Goal: Obtain resource: Obtain resource

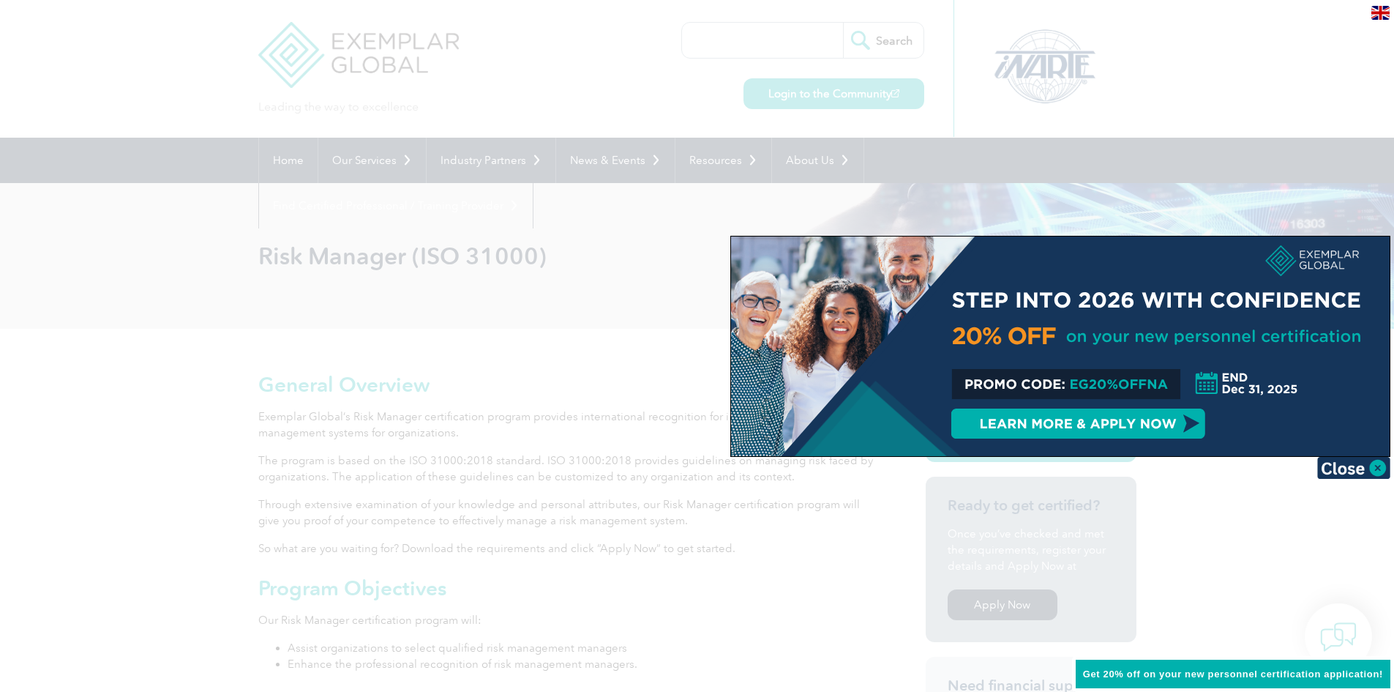
click at [965, 395] on div at bounding box center [1060, 346] width 659 height 220
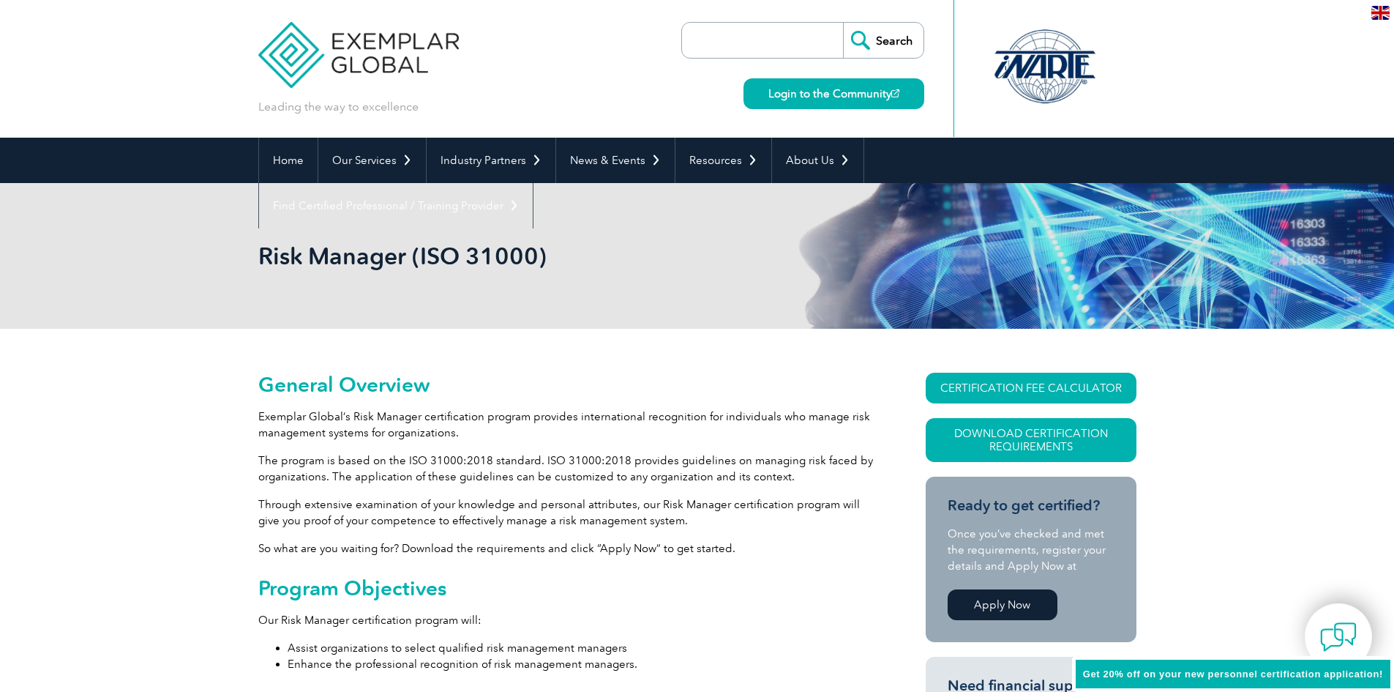
click at [1178, 666] on div "Get 20% off on your new personnel certification application!" at bounding box center [1233, 674] width 322 height 37
click at [1273, 675] on span "Get 20% off on your new personnel certification application!" at bounding box center [1233, 673] width 300 height 11
click at [749, 469] on p "The program is based on the ISO 31000:2018 standard. ISO 31000:2018 provides gu…" at bounding box center [565, 468] width 615 height 32
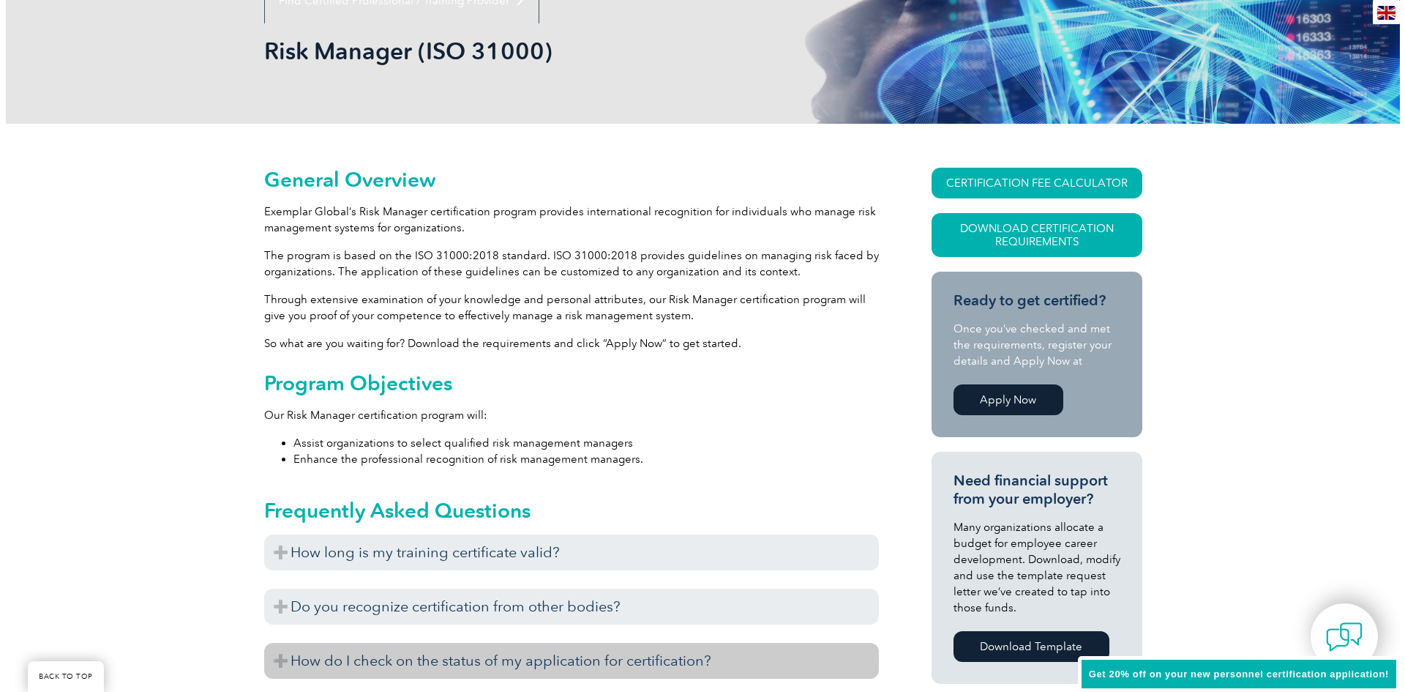
scroll to position [176, 0]
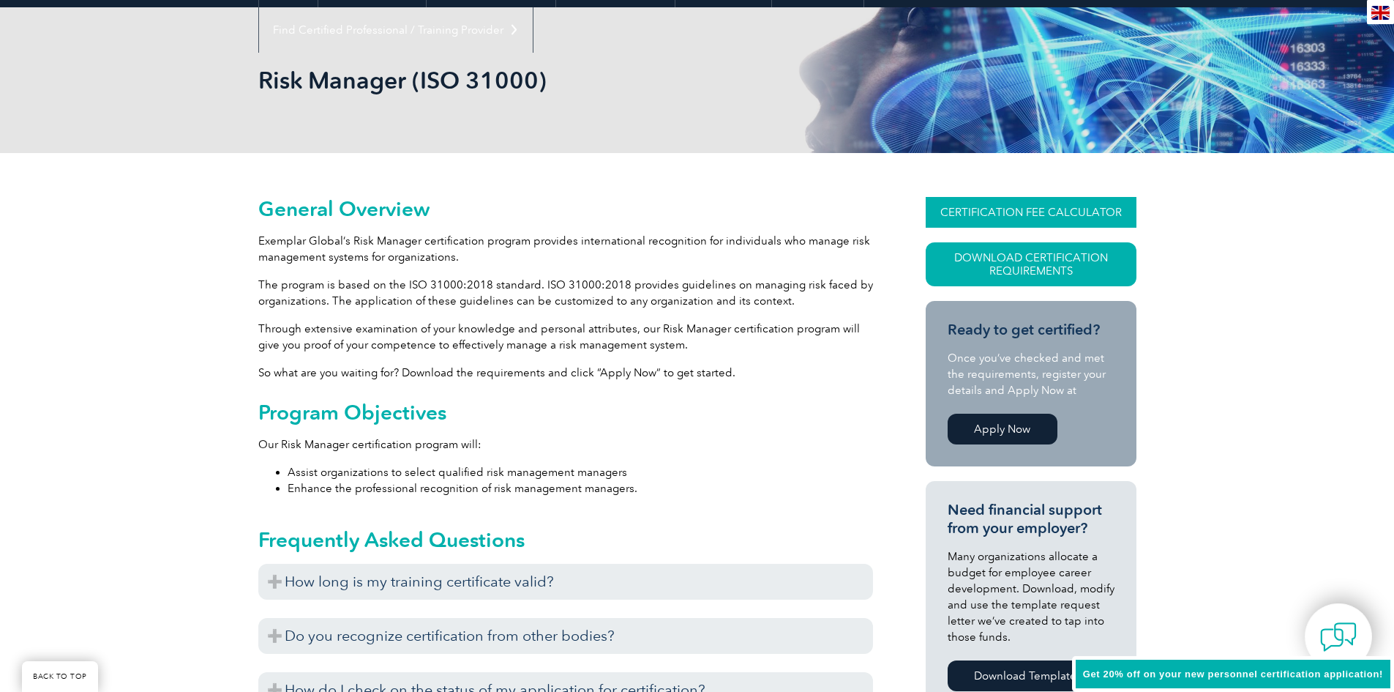
click at [982, 217] on link "CERTIFICATION FEE CALCULATOR" at bounding box center [1031, 212] width 211 height 31
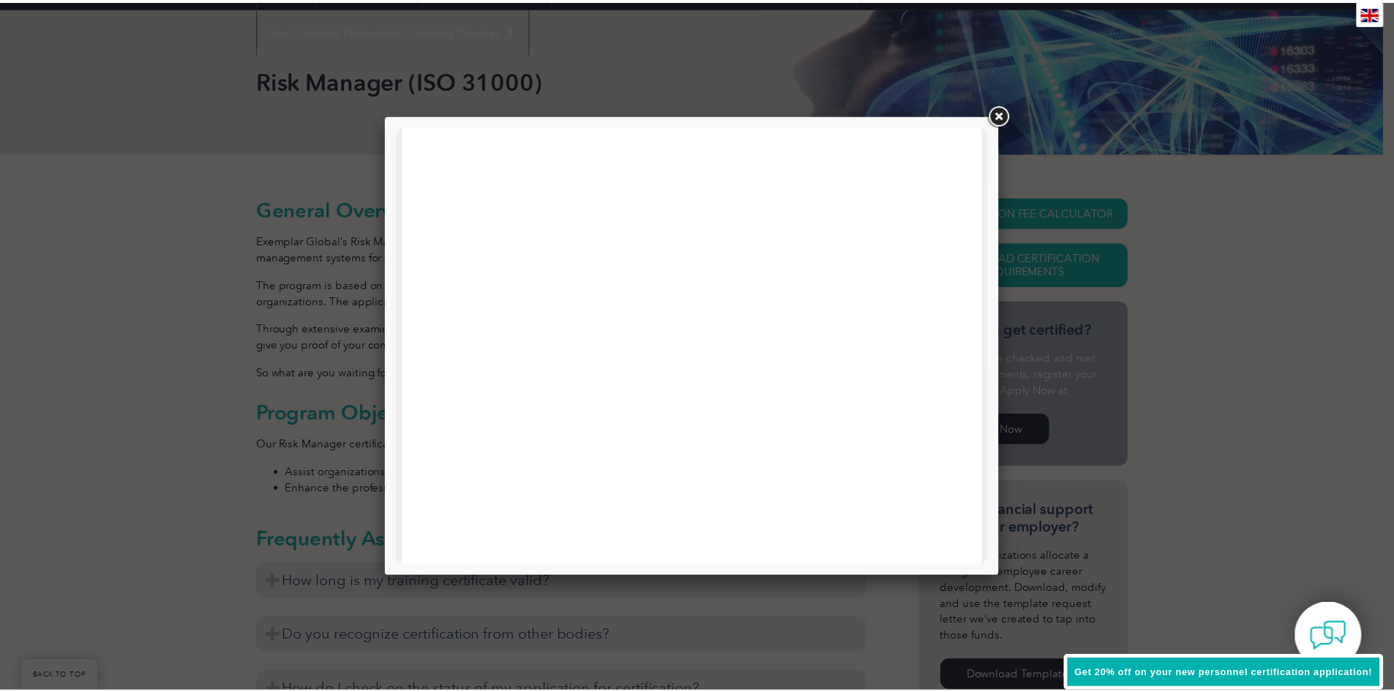
scroll to position [698, 0]
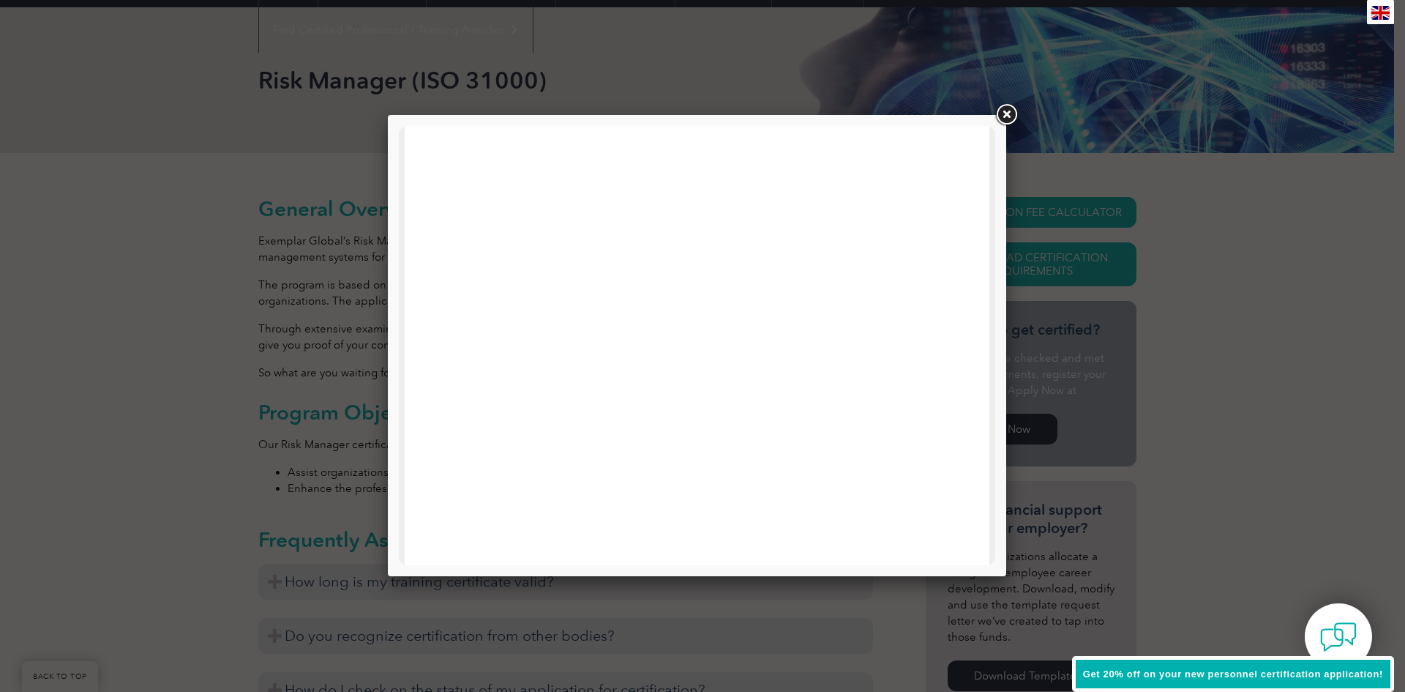
drag, startPoint x: 986, startPoint y: 334, endPoint x: 1399, endPoint y: 654, distance: 522.7
click at [1252, 662] on div "Get 20% off on your new personnel certification application!" at bounding box center [1233, 674] width 322 height 37
click at [1170, 673] on span "Get 20% off on your new personnel certification application!" at bounding box center [1233, 673] width 300 height 11
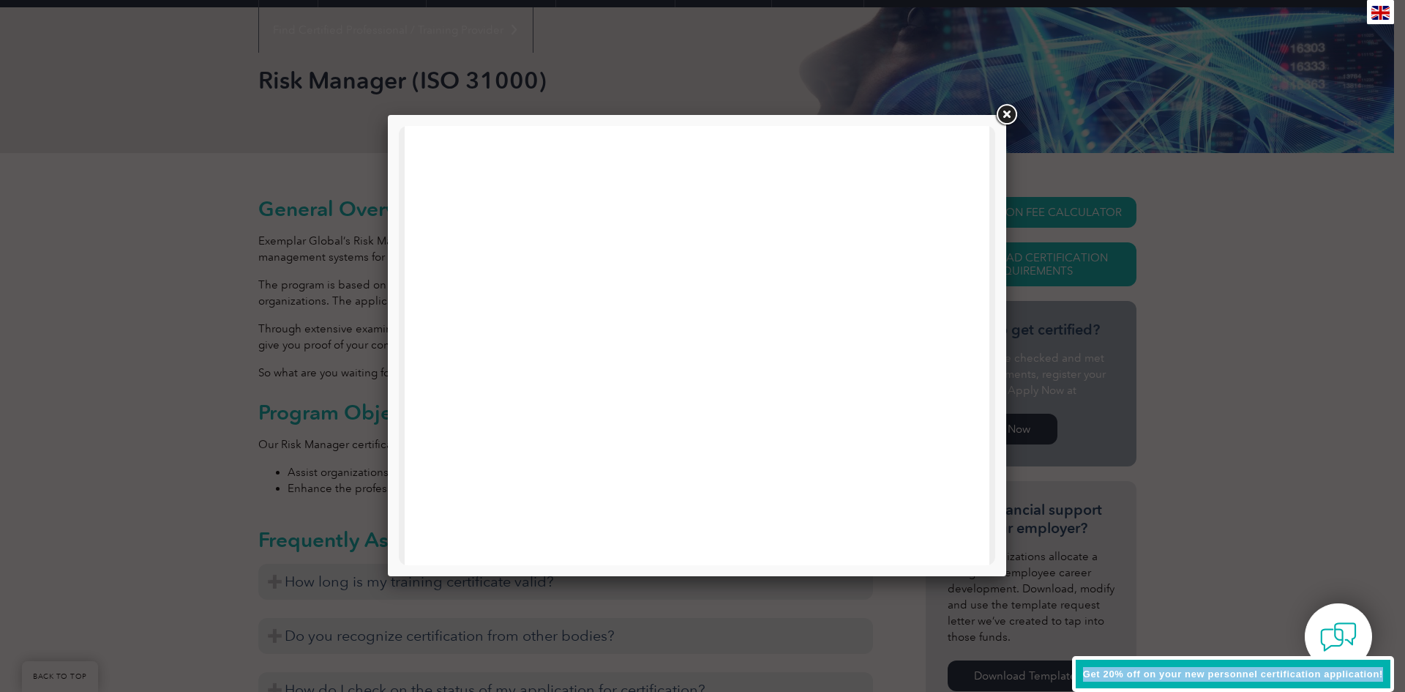
click at [1170, 673] on span "Get 20% off on your new personnel certification application!" at bounding box center [1233, 673] width 300 height 11
click at [1000, 111] on link at bounding box center [1006, 115] width 26 height 26
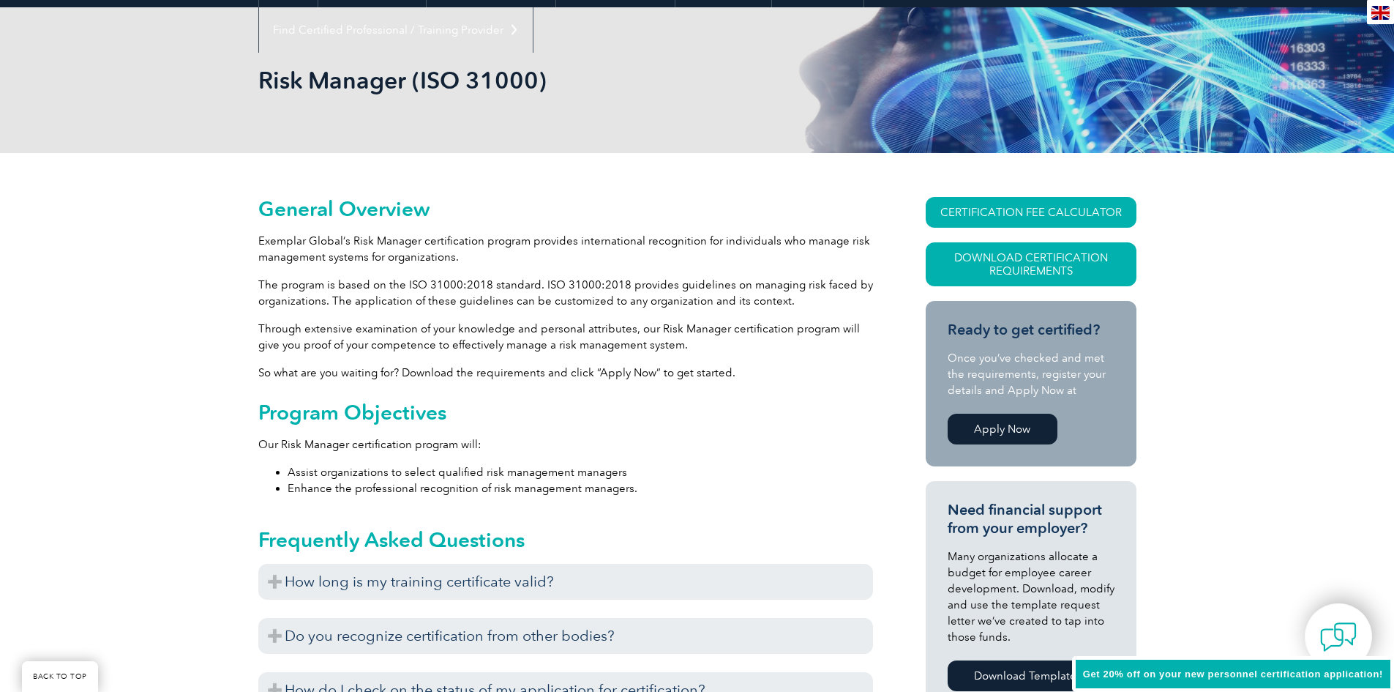
click at [1104, 683] on div "Get 20% off on your new personnel certification application!" at bounding box center [1233, 674] width 322 height 37
drag, startPoint x: 1104, startPoint y: 683, endPoint x: 1103, endPoint y: 675, distance: 8.2
drag, startPoint x: 1103, startPoint y: 675, endPoint x: 852, endPoint y: 395, distance: 375.7
click at [80, 674] on link "BACK TO TOP" at bounding box center [60, 676] width 76 height 31
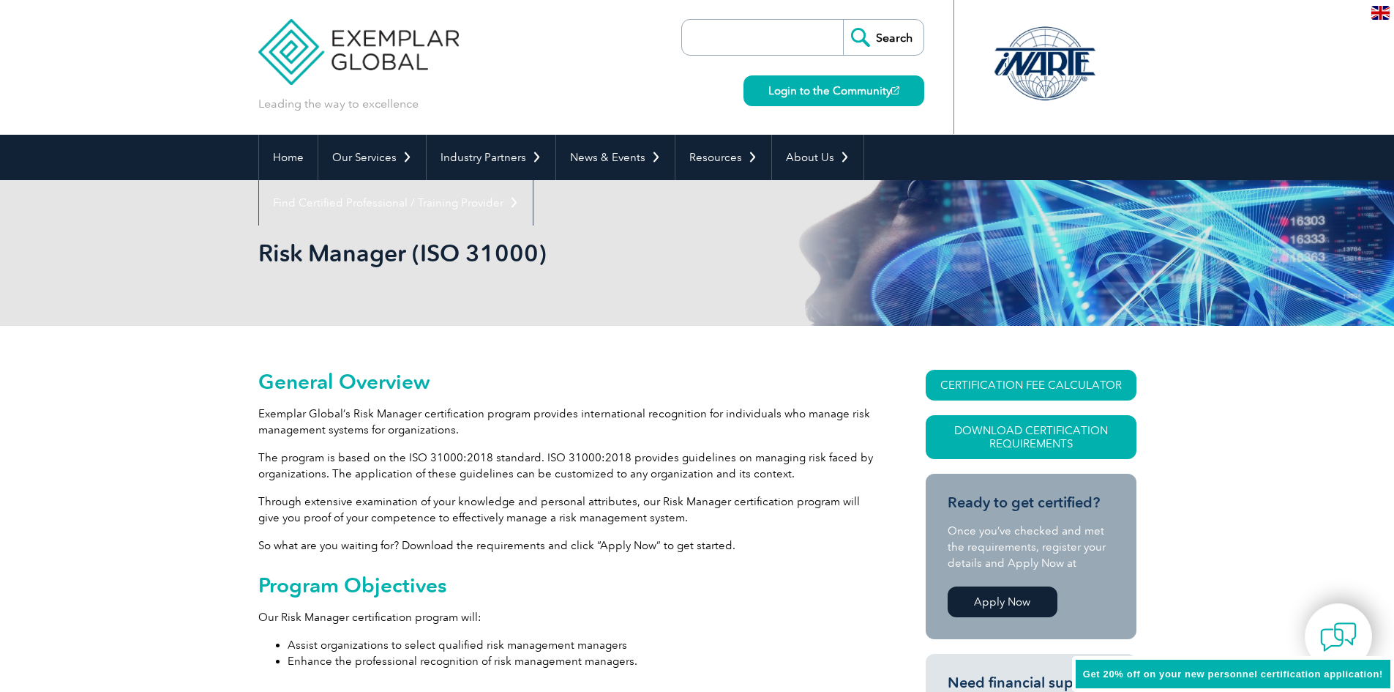
scroll to position [0, 0]
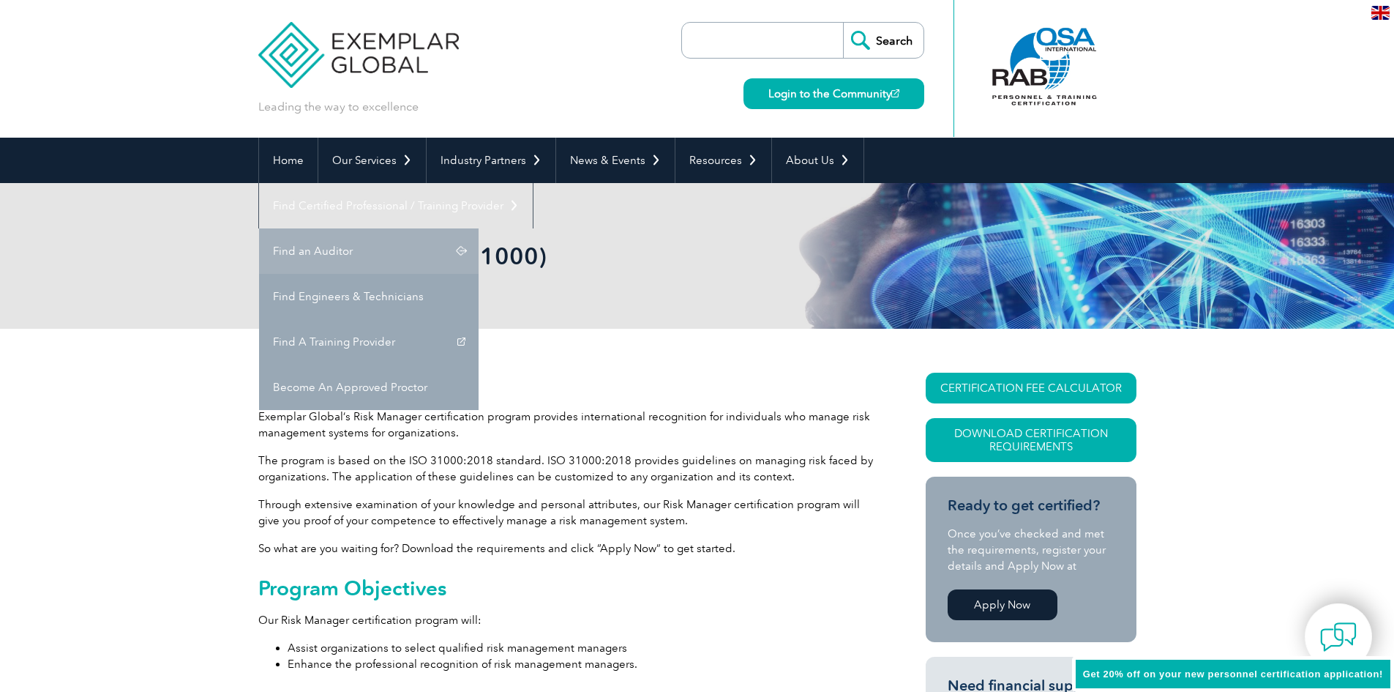
click at [479, 228] on link "Find an Auditor" at bounding box center [369, 250] width 220 height 45
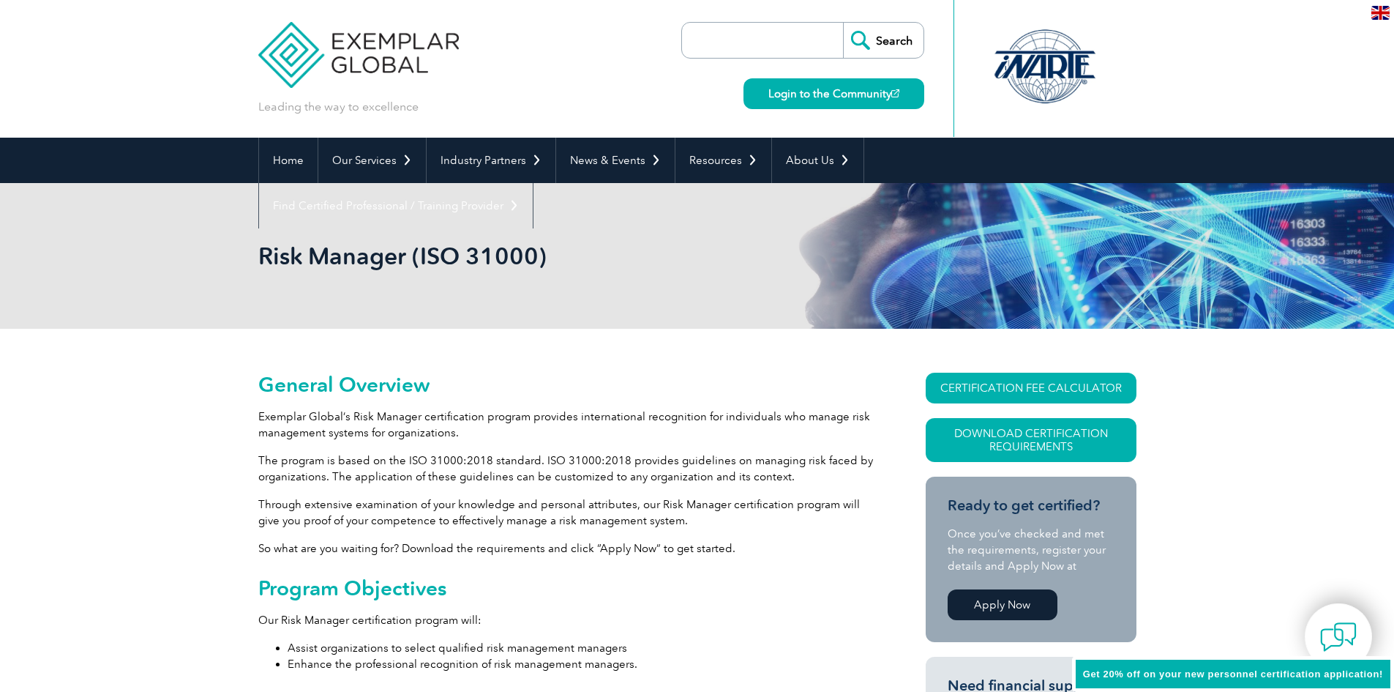
click at [736, 417] on p "Exemplar Global’s Risk Manager certification program provides international rec…" at bounding box center [565, 424] width 615 height 32
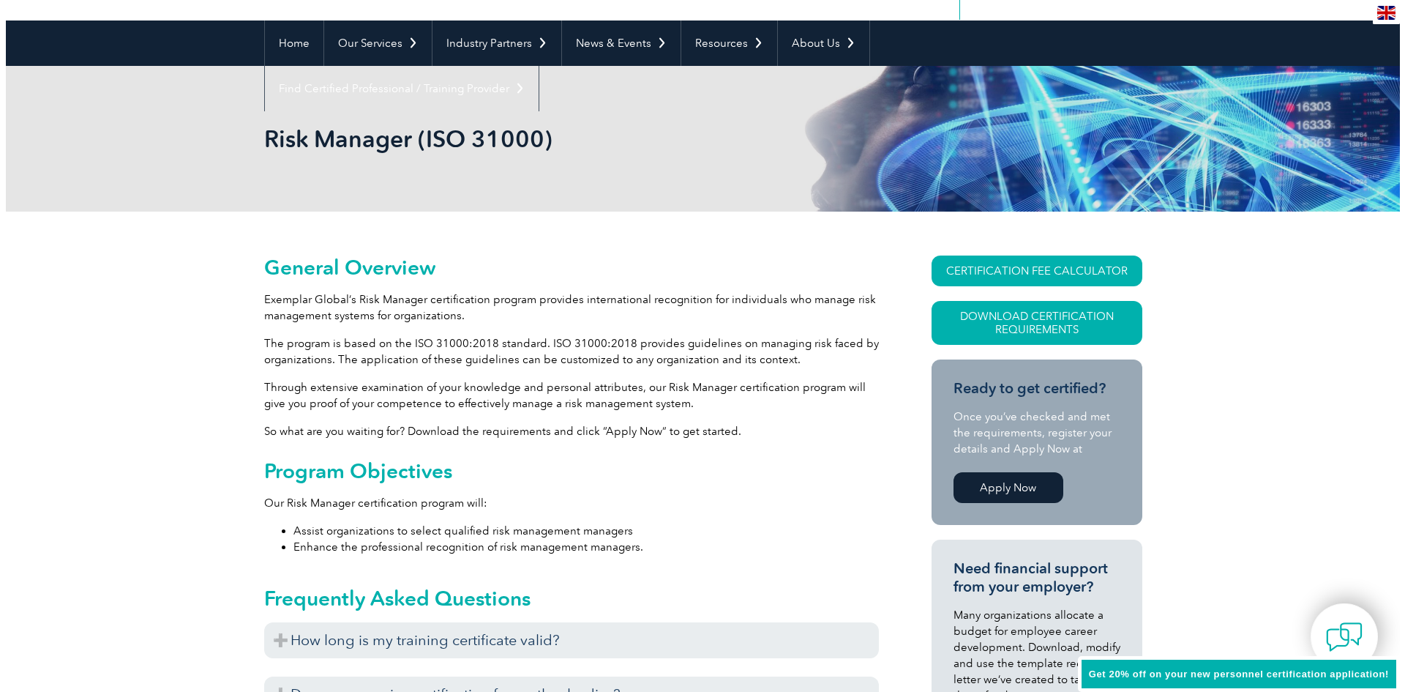
scroll to position [146, 0]
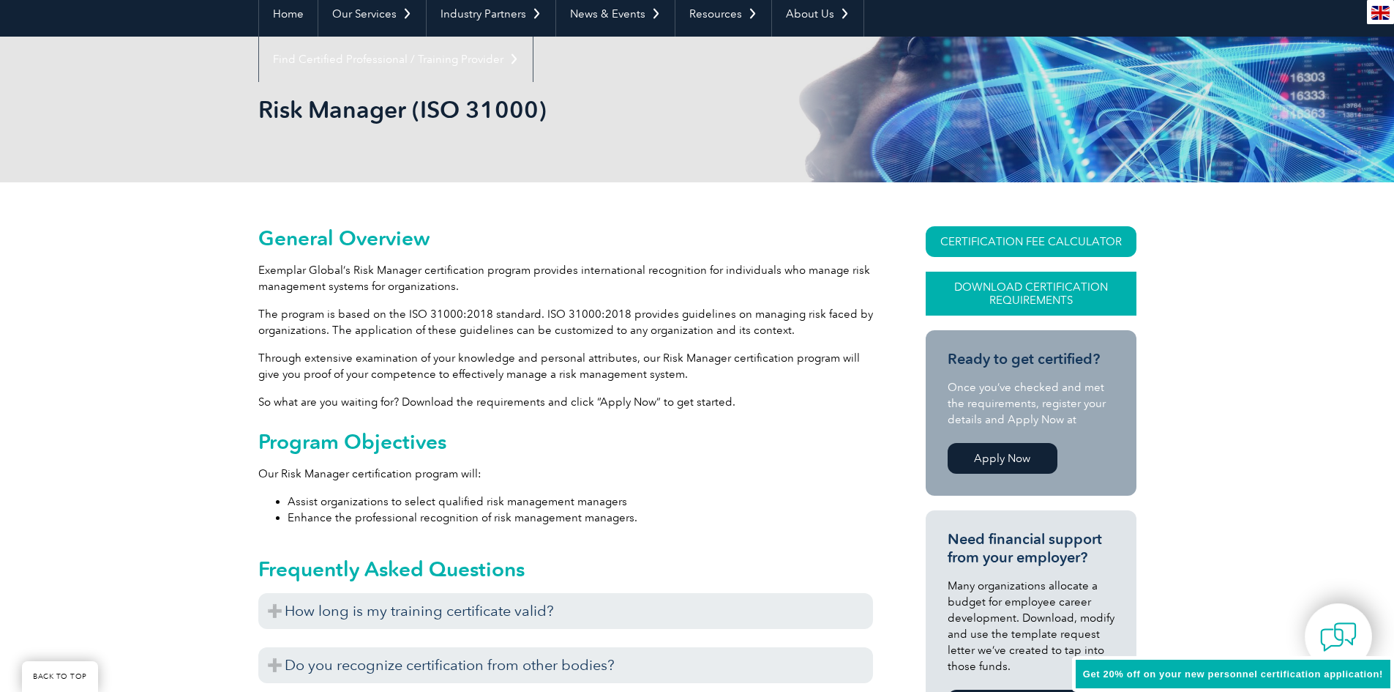
click at [1031, 284] on link "Download Certification Requirements" at bounding box center [1031, 294] width 211 height 44
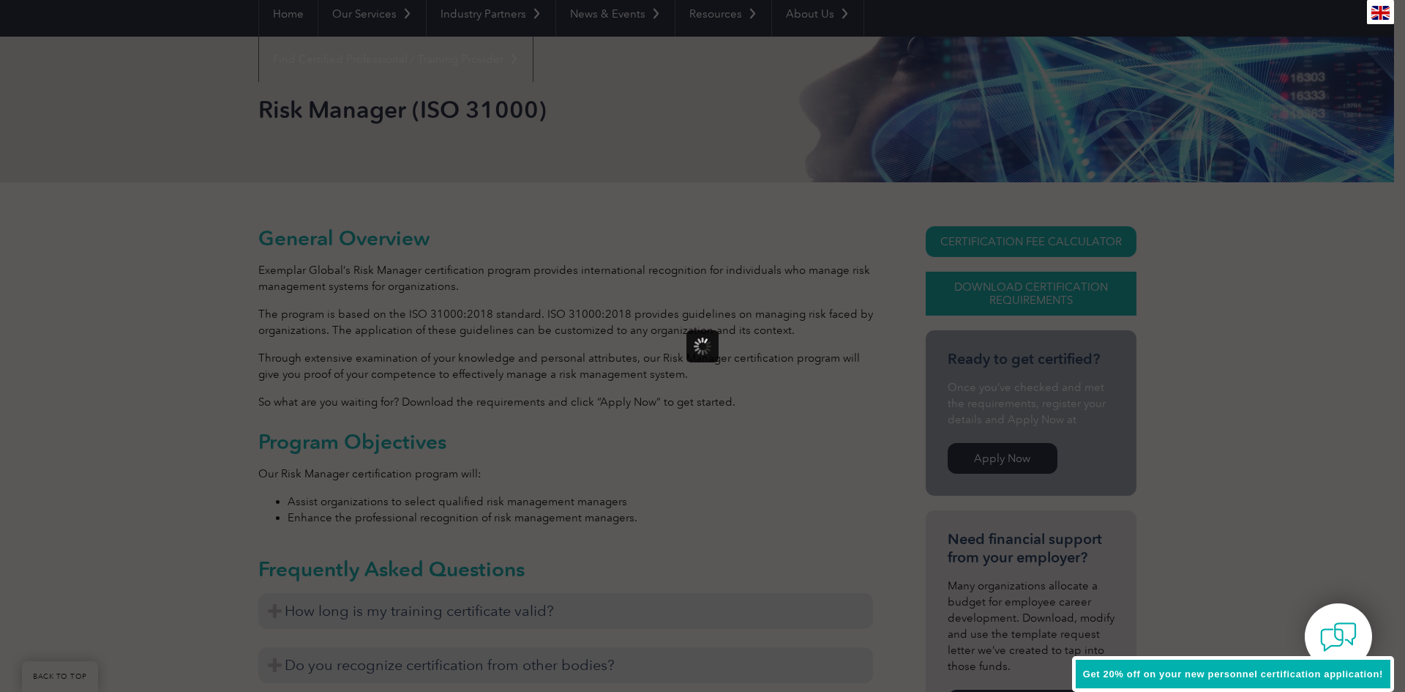
scroll to position [0, 0]
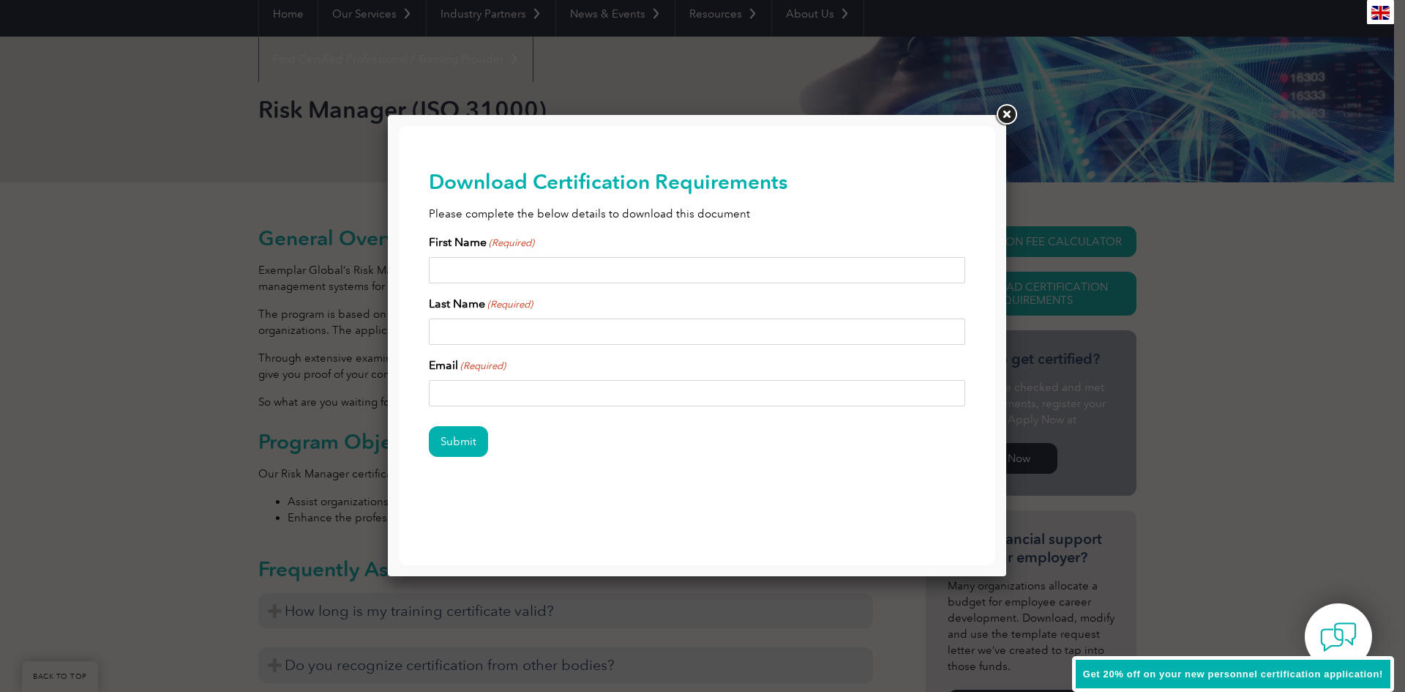
click at [543, 277] on input "First Name (Required)" at bounding box center [697, 270] width 537 height 26
click at [463, 272] on input "First Name (Required)" at bounding box center [697, 270] width 537 height 26
type input "a"
type input "Arzu"
click at [465, 332] on input "Last Name (Required)" at bounding box center [697, 331] width 537 height 26
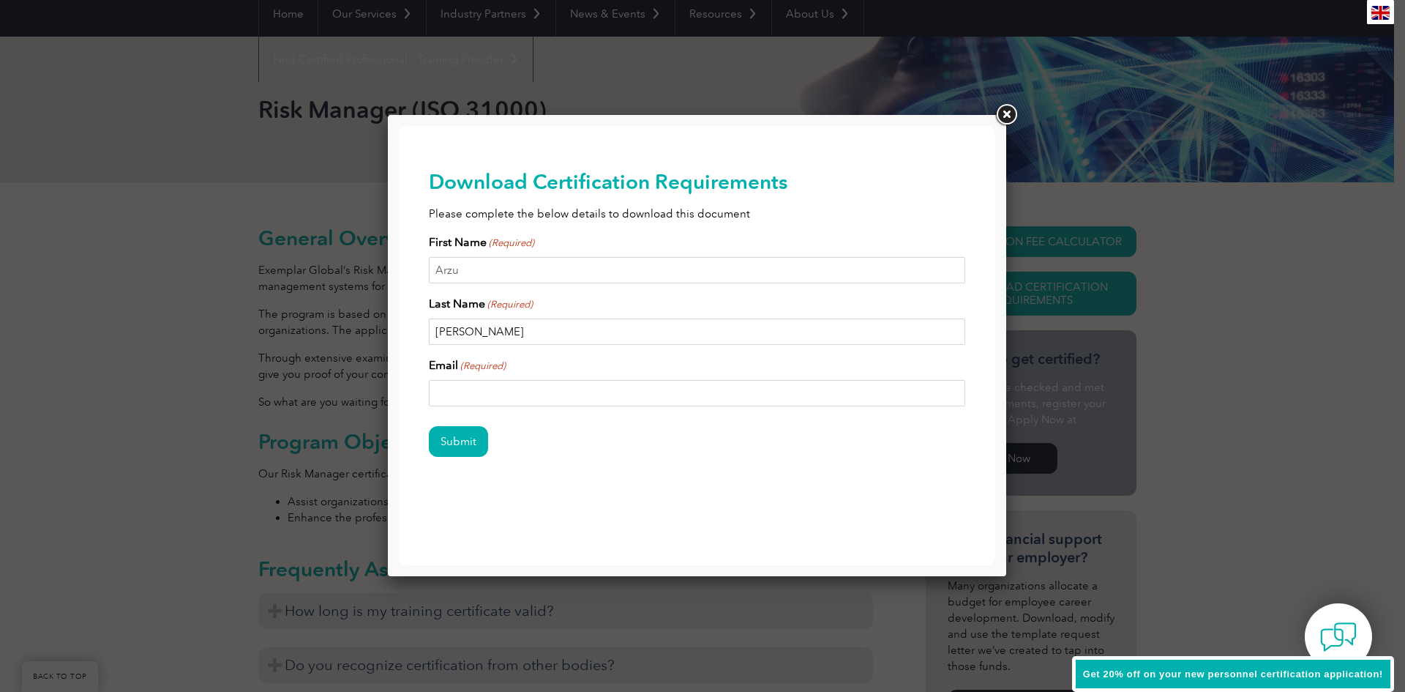
type input "[PERSON_NAME]"
click at [452, 384] on input "Email (Required)" at bounding box center [697, 393] width 537 height 26
type input "[EMAIL_ADDRESS][DOMAIN_NAME]"
click at [429, 426] on input "Submit" at bounding box center [458, 441] width 59 height 31
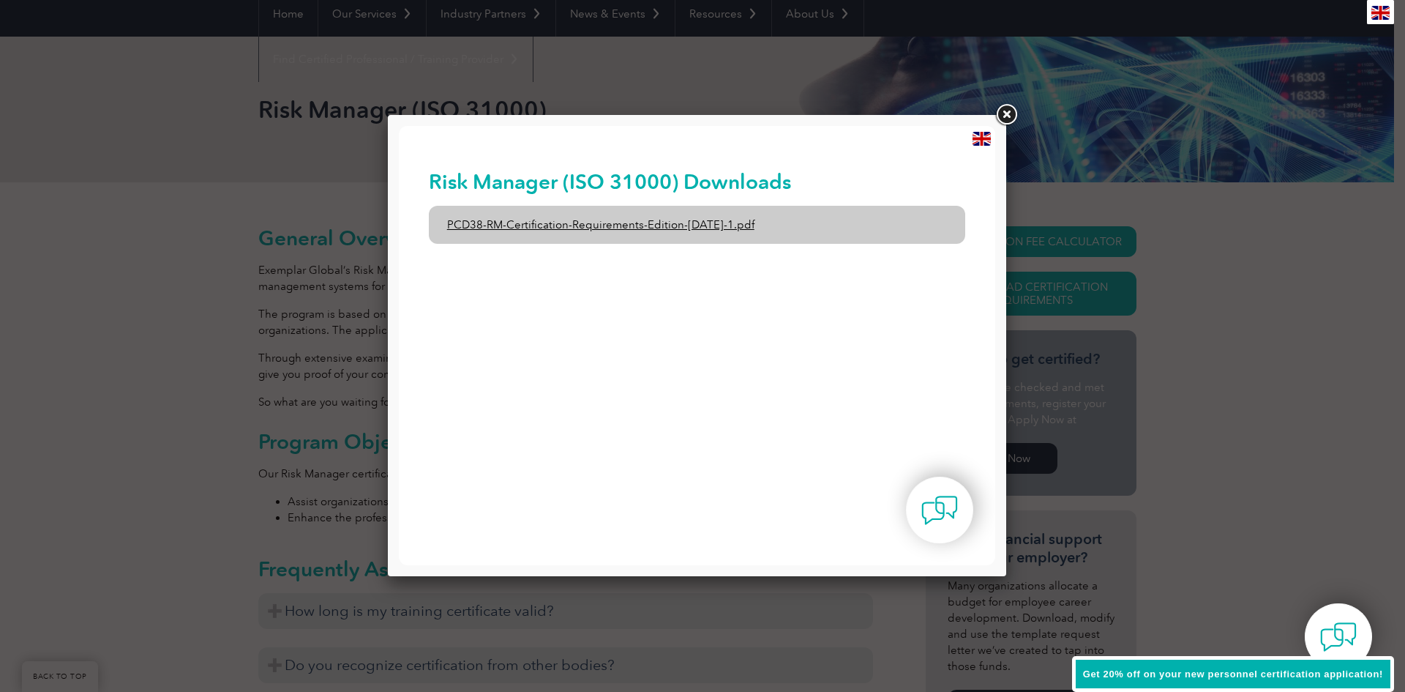
click at [581, 228] on link "PCD38-RM-Certification-Requirements-Edition-[DATE]-1.pdf" at bounding box center [697, 225] width 537 height 38
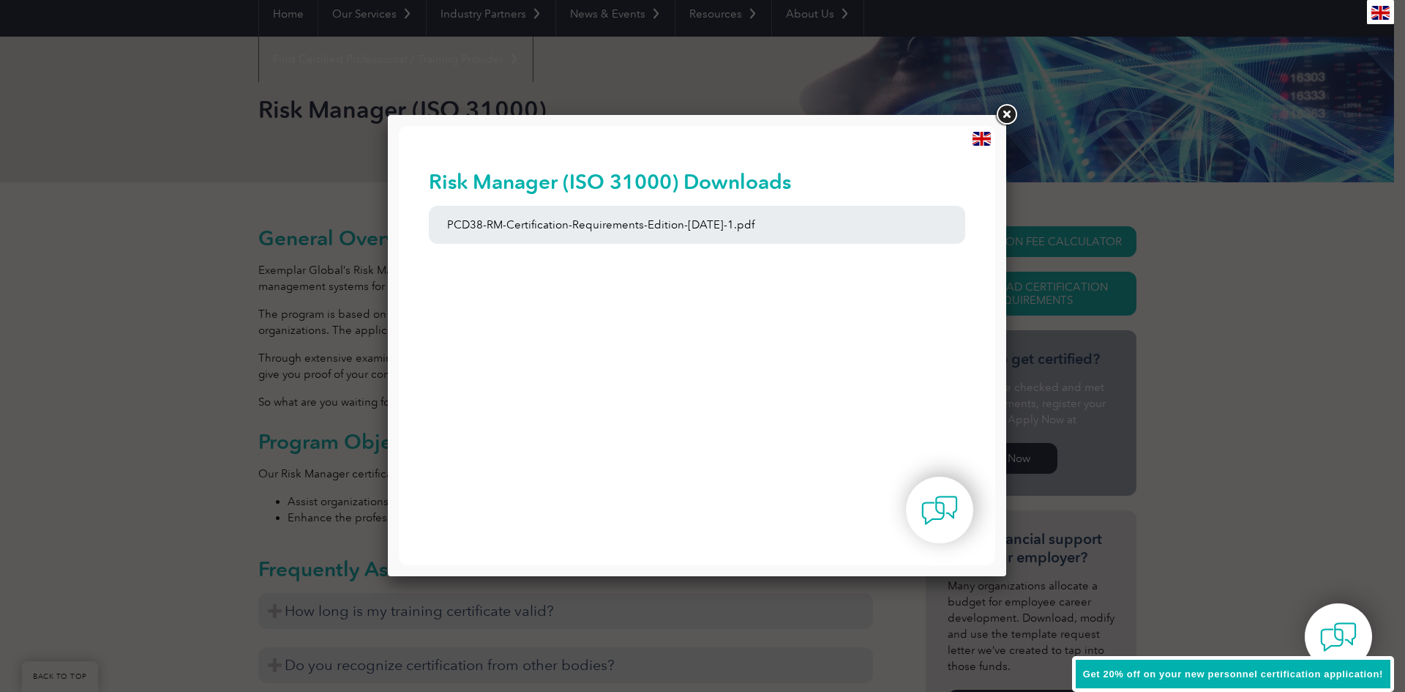
click at [1000, 107] on link at bounding box center [1006, 115] width 26 height 26
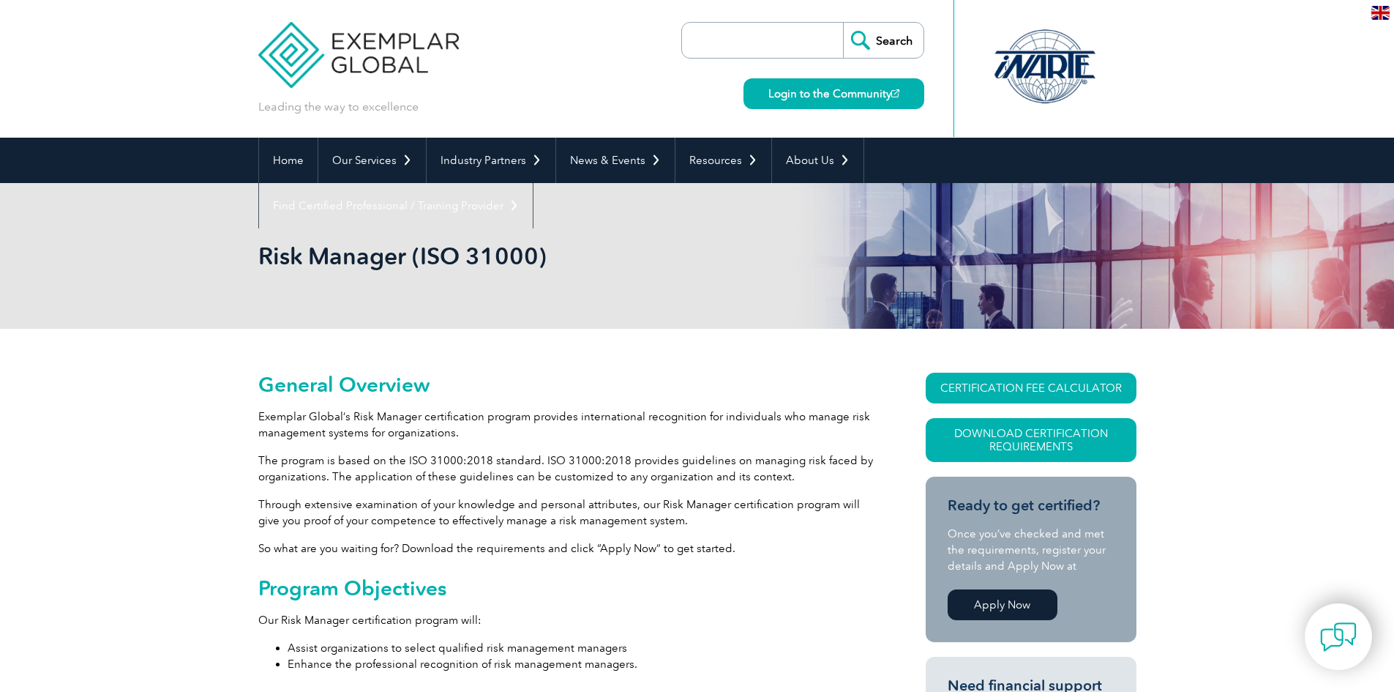
scroll to position [130, 0]
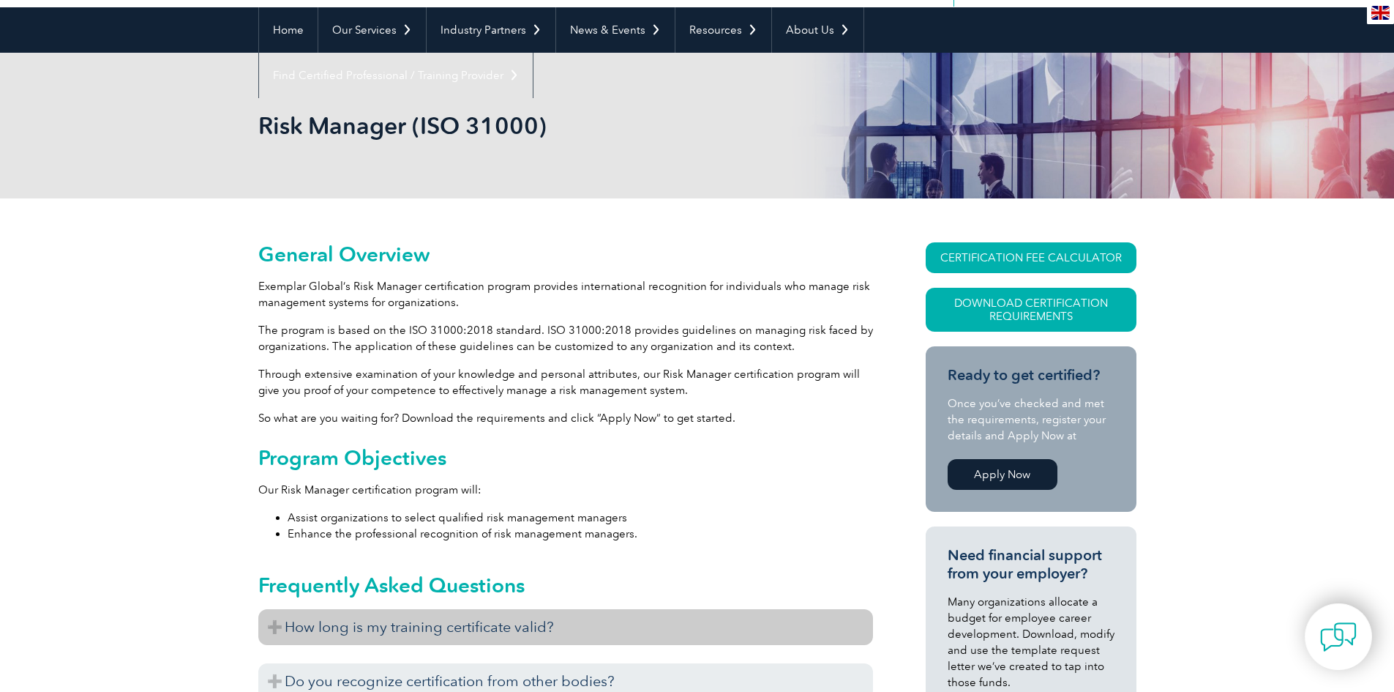
click at [309, 636] on h3 "How long is my training certificate valid?" at bounding box center [565, 627] width 615 height 36
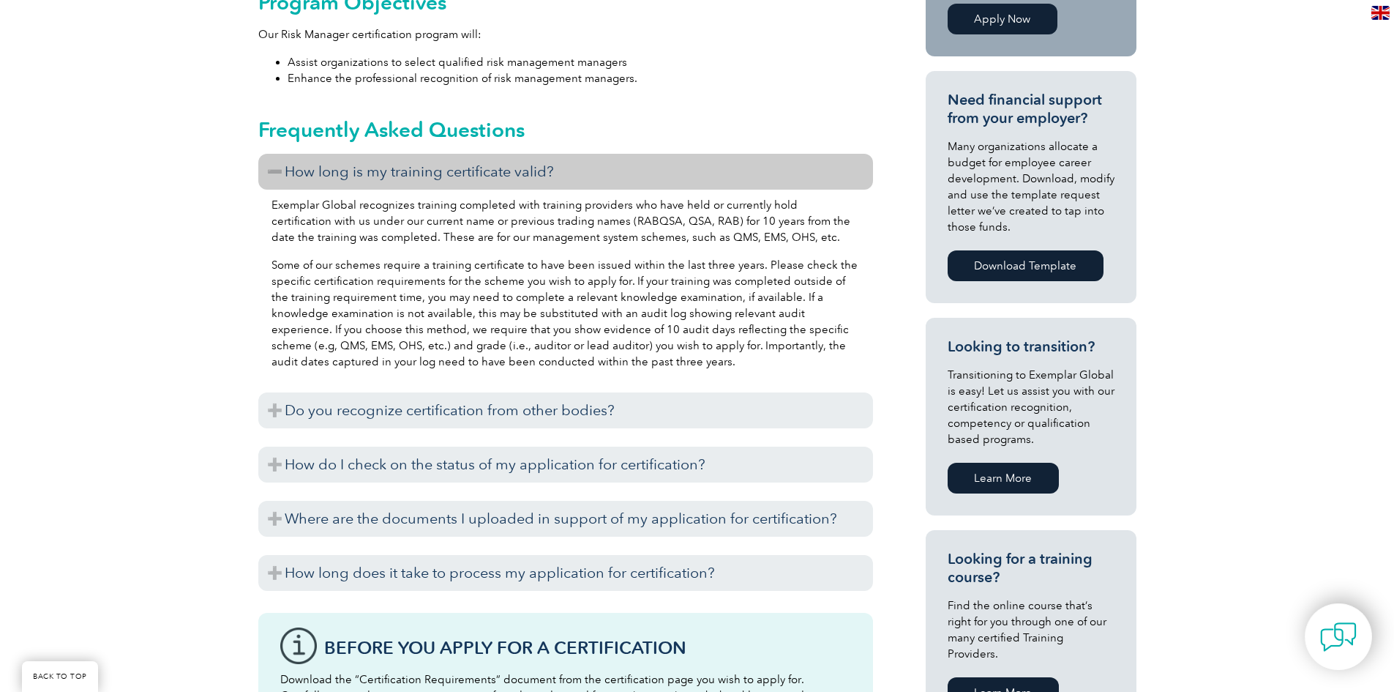
scroll to position [599, 0]
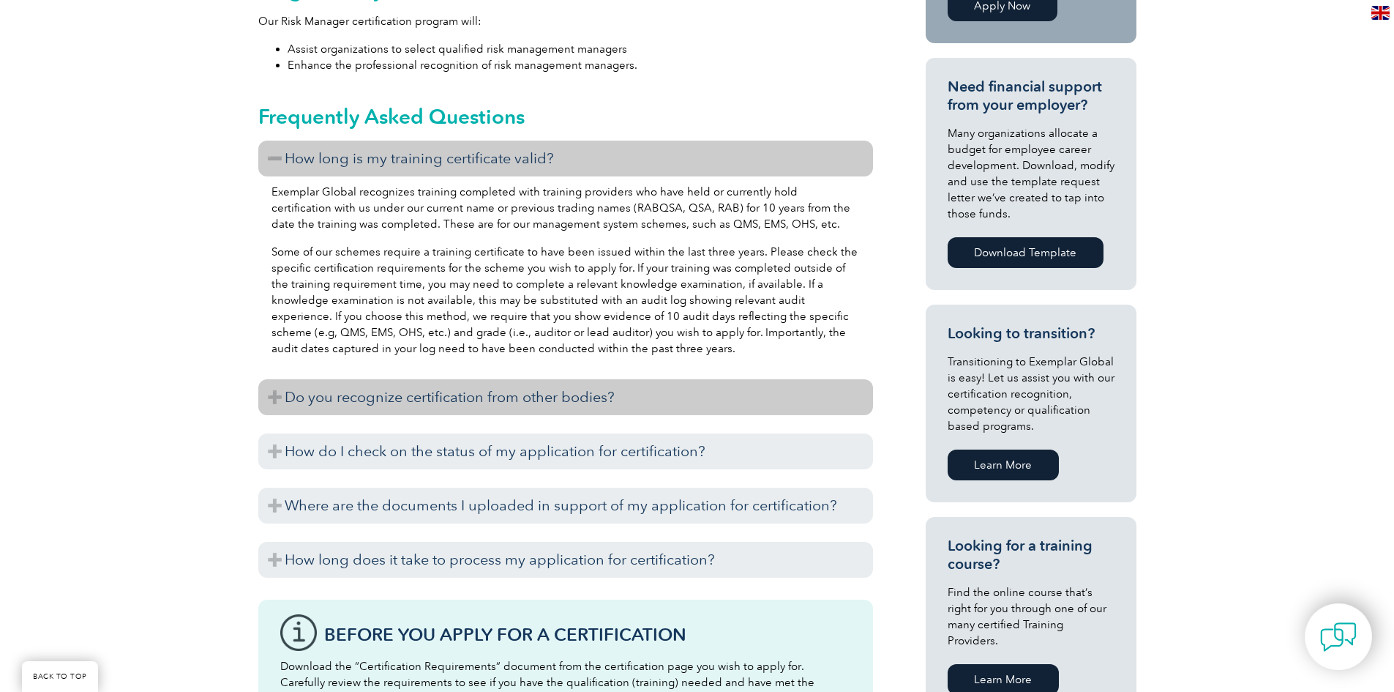
click at [318, 400] on h3 "Do you recognize certification from other bodies?" at bounding box center [565, 397] width 615 height 36
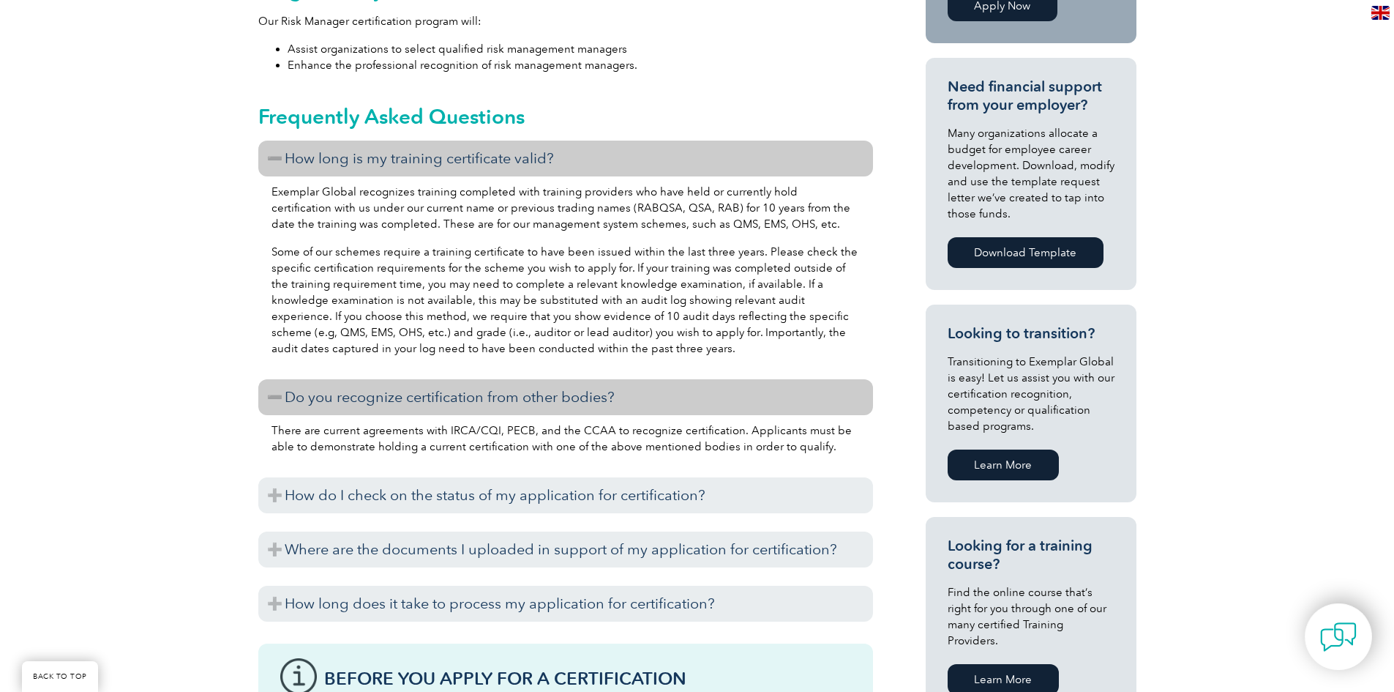
click at [187, 405] on div "General Overview Exemplar Global’s Risk Manager certification program provides …" at bounding box center [697, 477] width 1394 height 1495
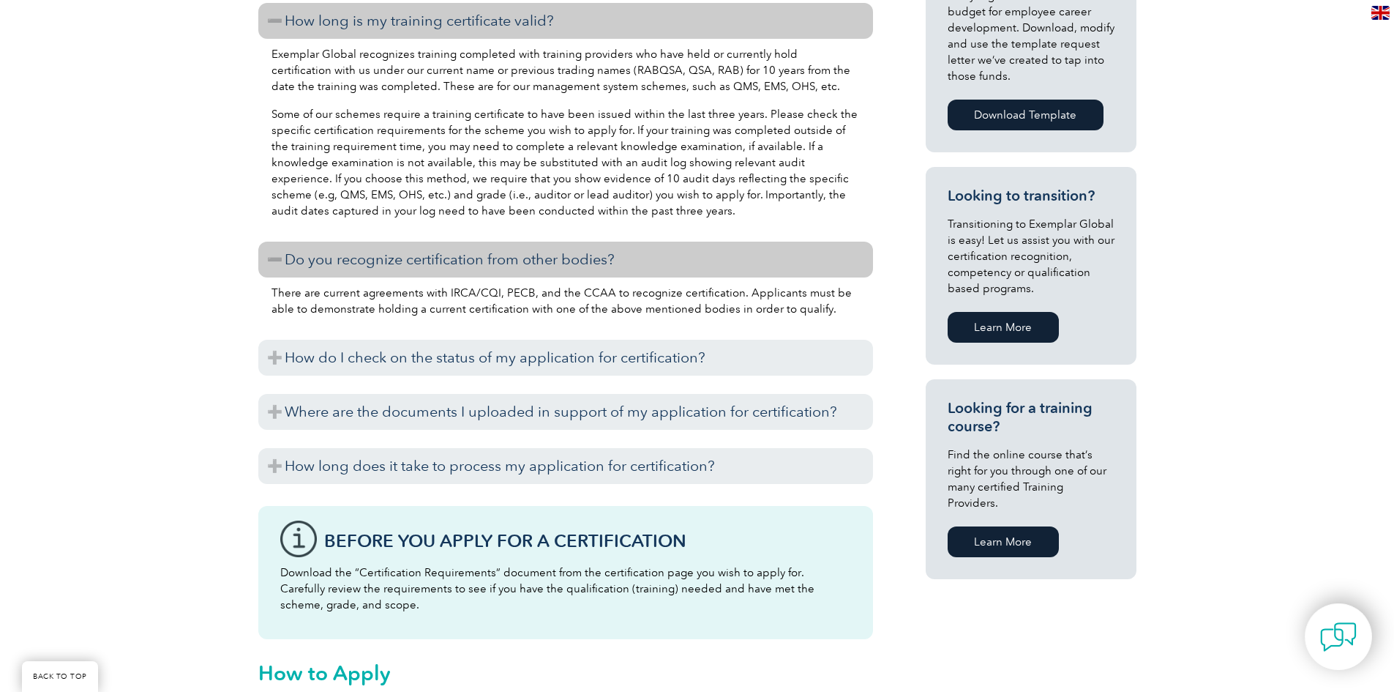
scroll to position [745, 0]
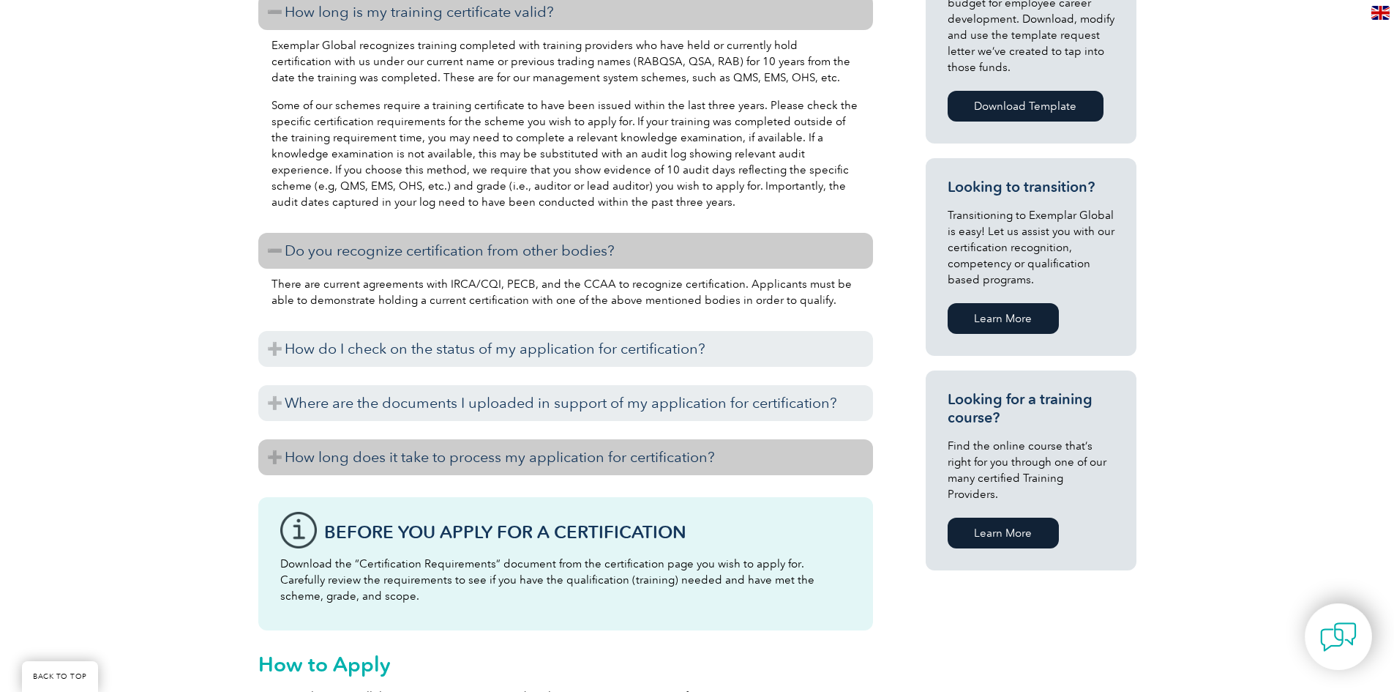
click at [390, 474] on h3 "How long does it take to process my application for certification?" at bounding box center [565, 457] width 615 height 36
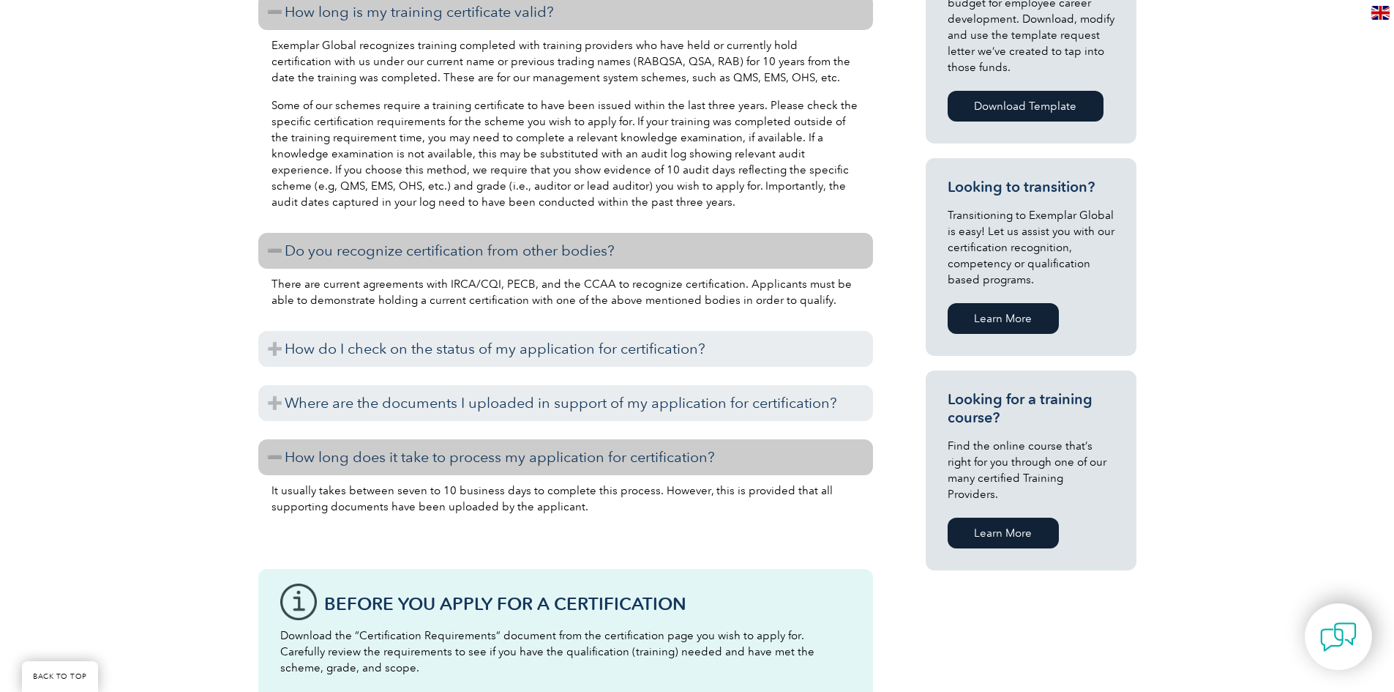
click at [220, 487] on div "General Overview Exemplar Global’s Risk Manager certification program provides …" at bounding box center [697, 367] width 1394 height 1567
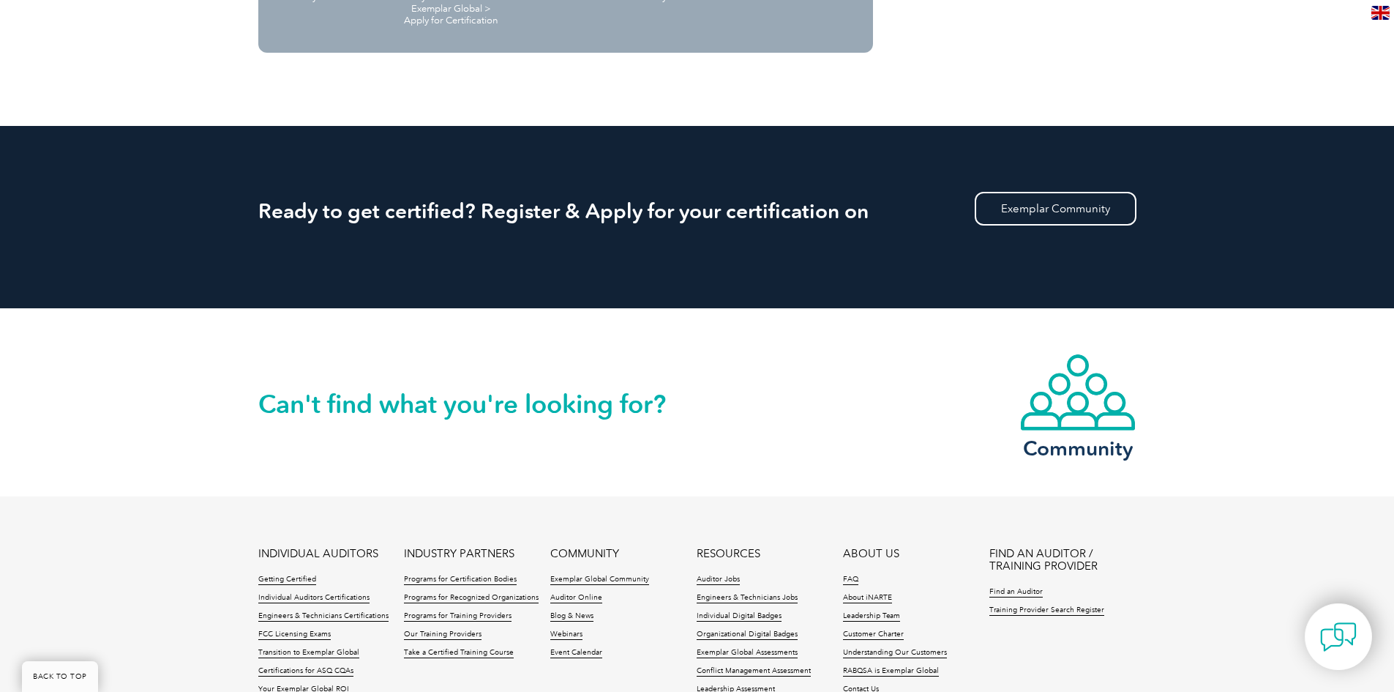
scroll to position [1799, 0]
